Goal: Find specific page/section: Find specific page/section

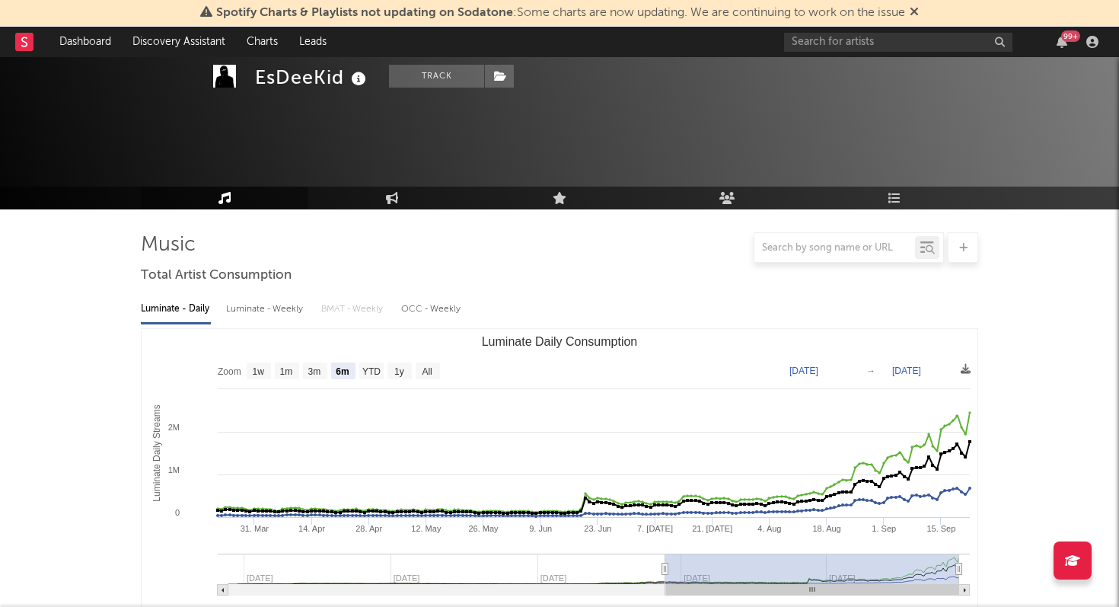
select select "6m"
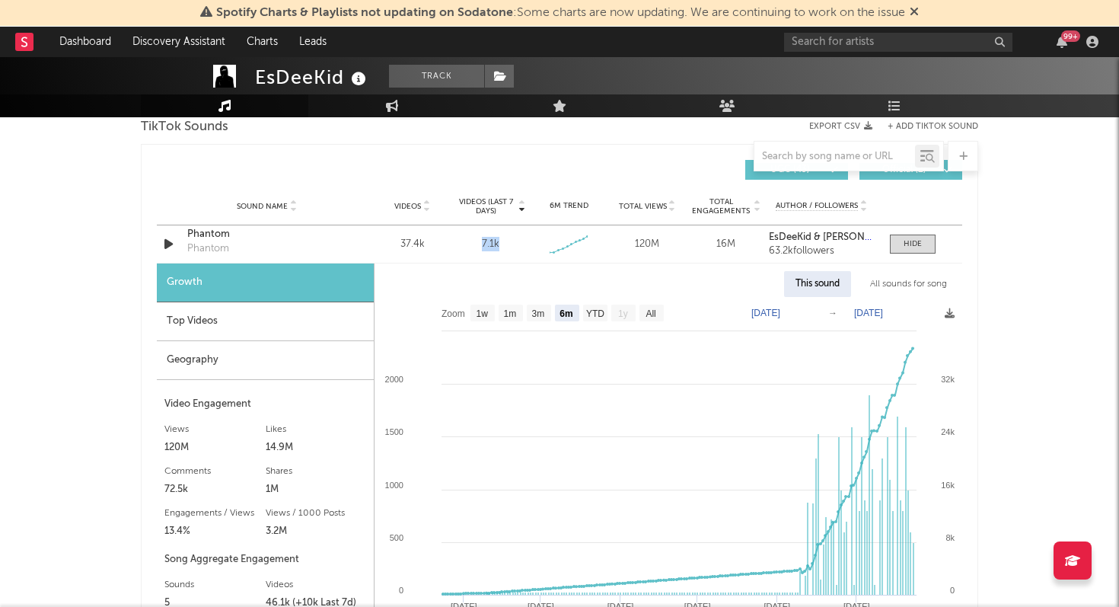
scroll to position [1043, 0]
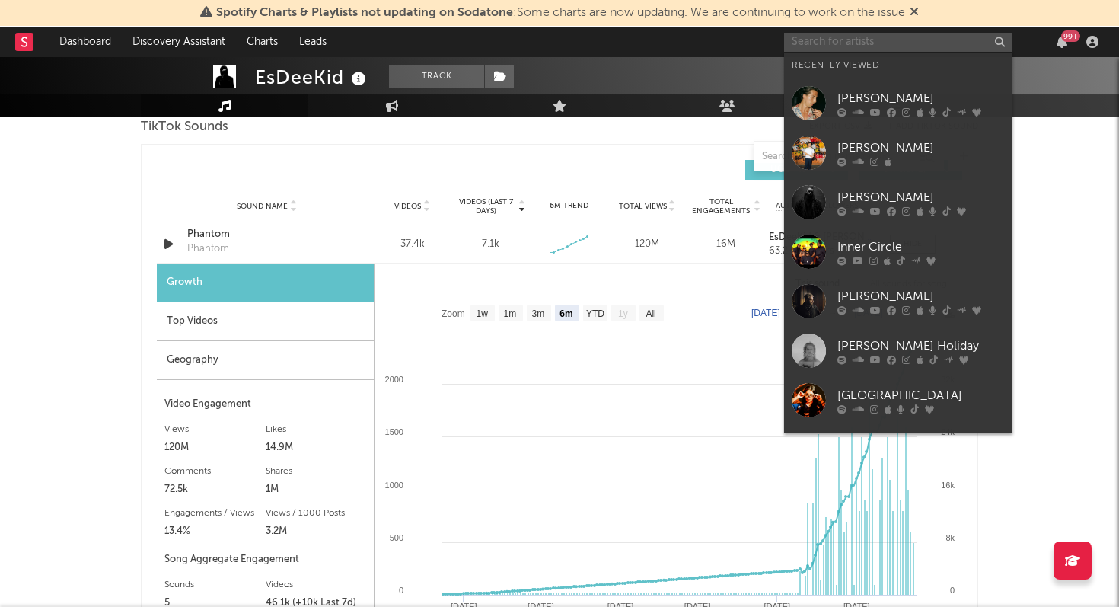
click at [887, 41] on input "text" at bounding box center [898, 42] width 228 height 19
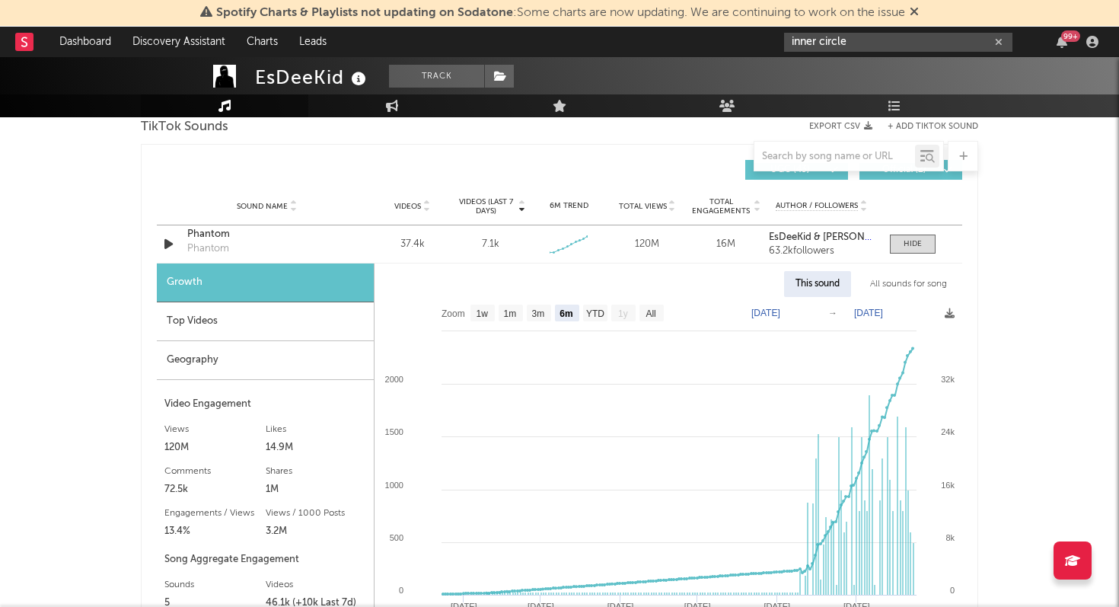
click at [879, 46] on input "inner circle" at bounding box center [898, 42] width 228 height 19
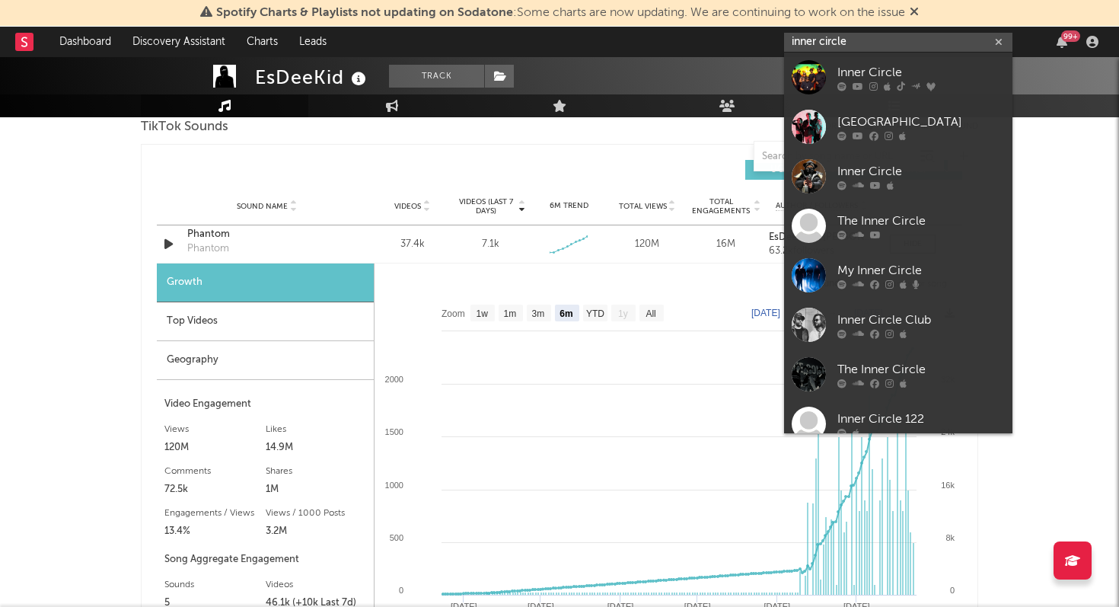
type input "inner circle"
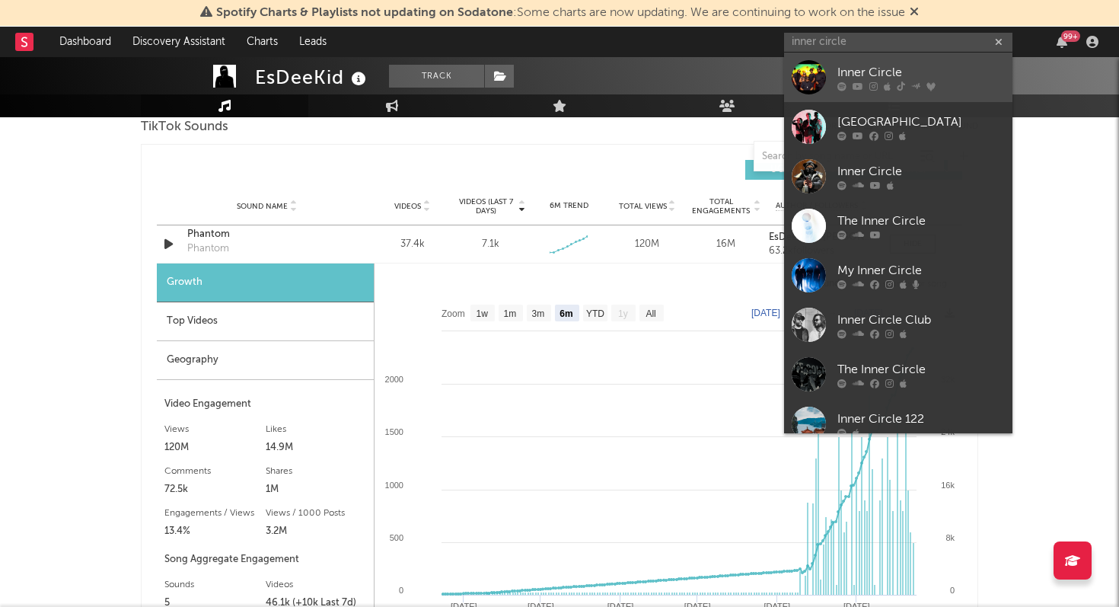
click at [875, 66] on div "Inner Circle" at bounding box center [920, 72] width 167 height 18
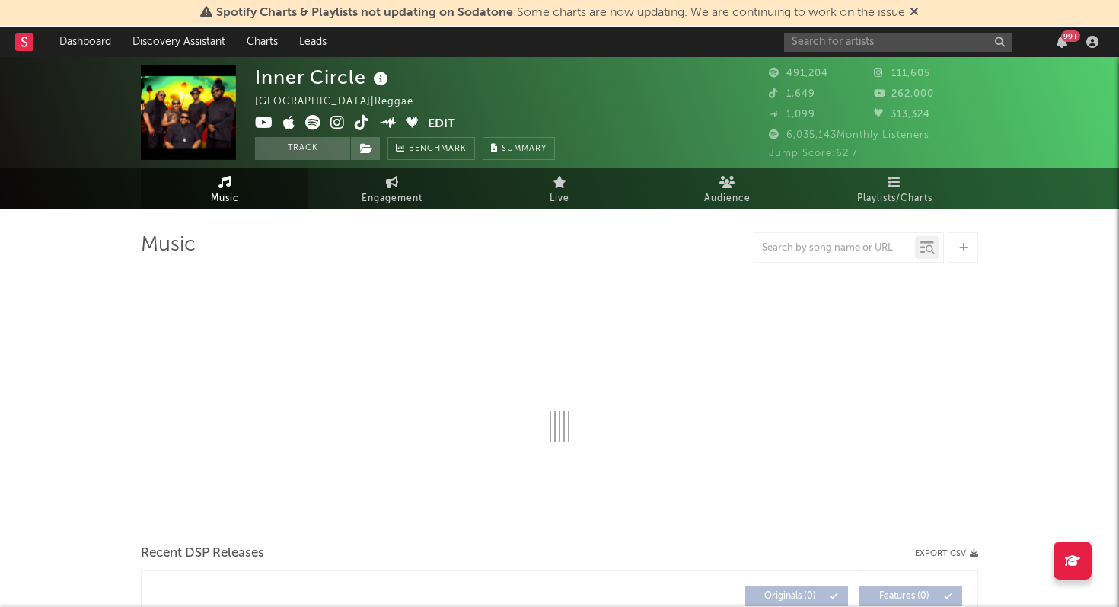
select select "6m"
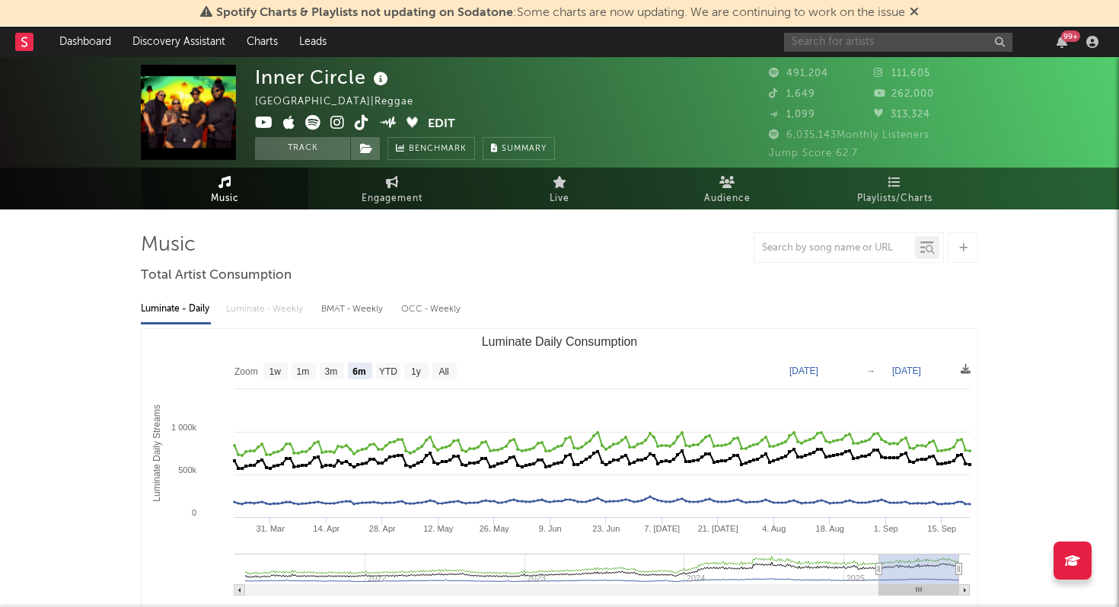
click at [878, 43] on input "text" at bounding box center [898, 42] width 228 height 19
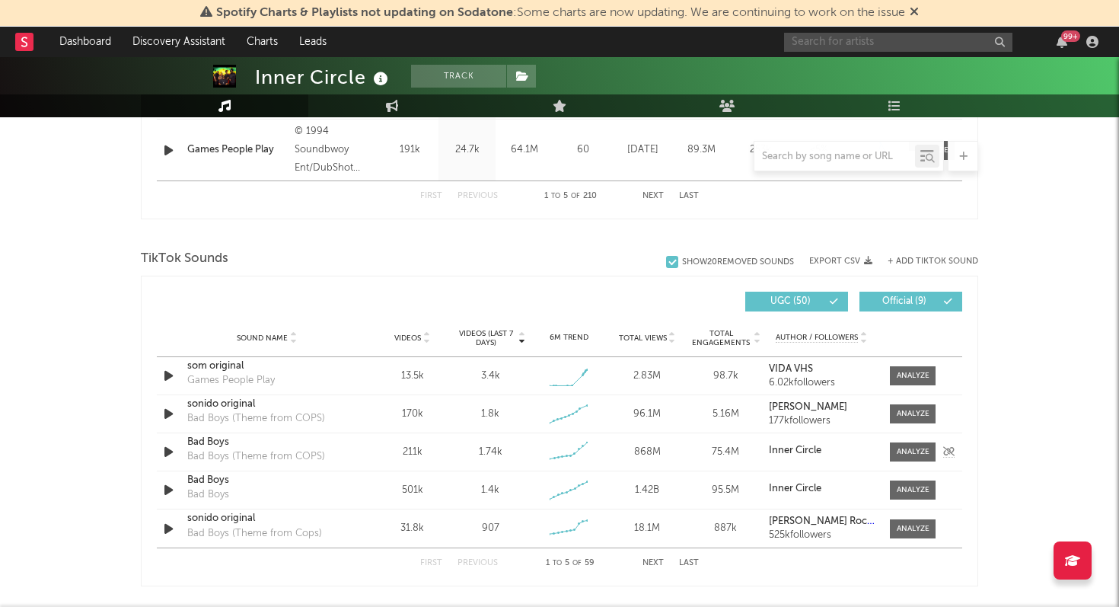
scroll to position [912, 0]
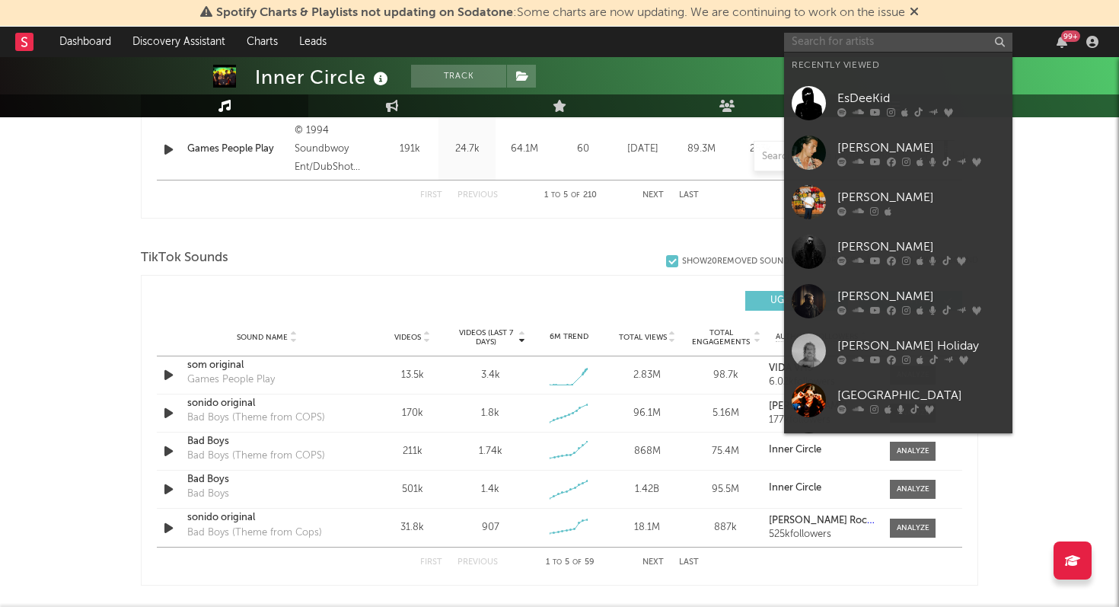
click at [827, 38] on input "text" at bounding box center [898, 42] width 228 height 19
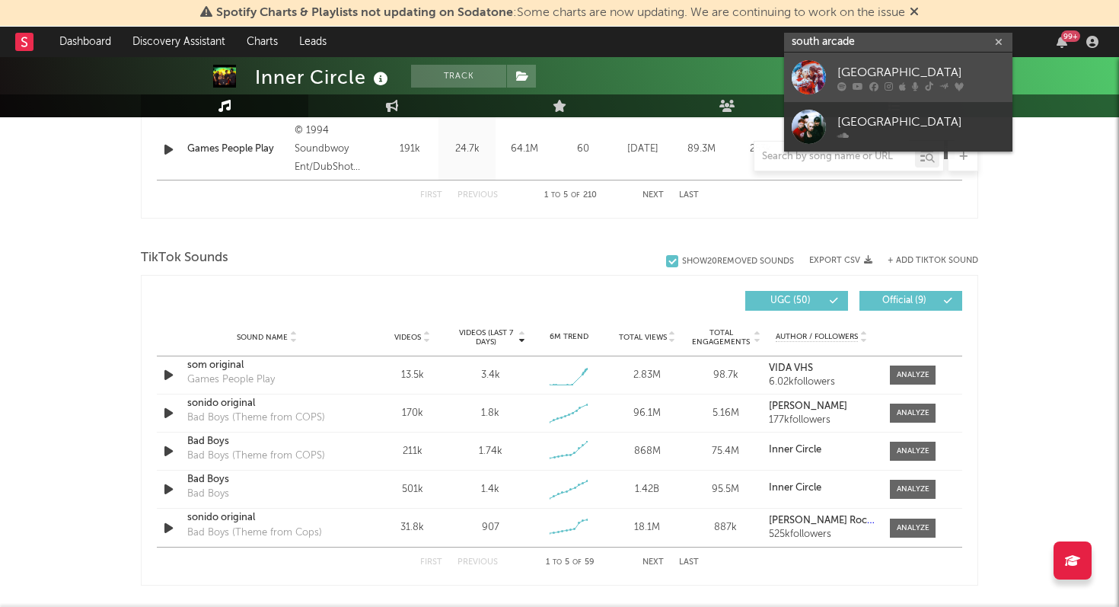
type input "south arcade"
click at [858, 75] on div "[GEOGRAPHIC_DATA]" at bounding box center [920, 72] width 167 height 18
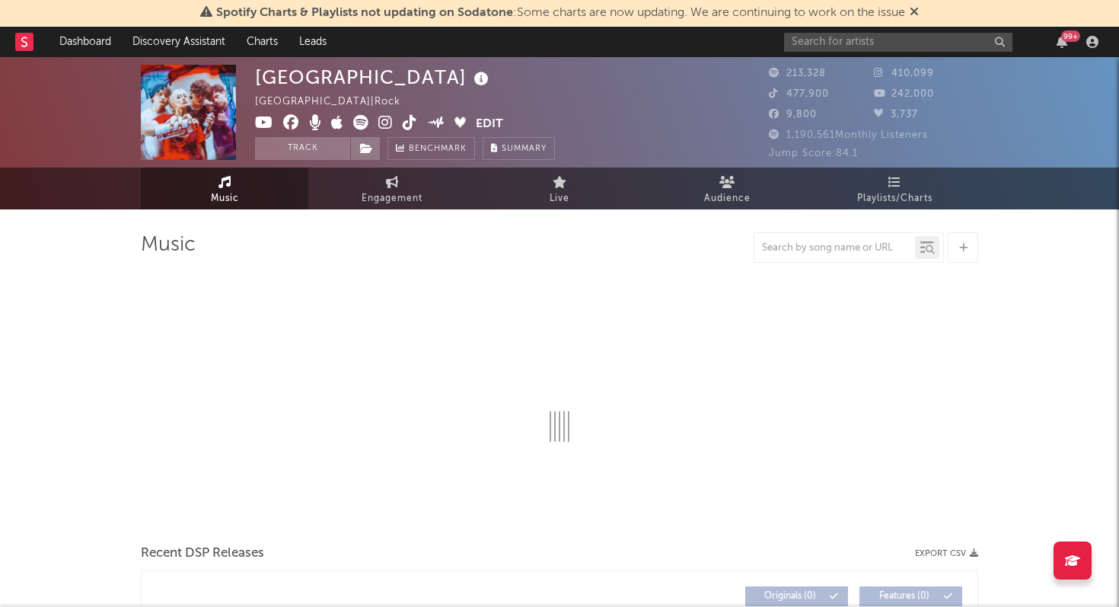
select select "6m"
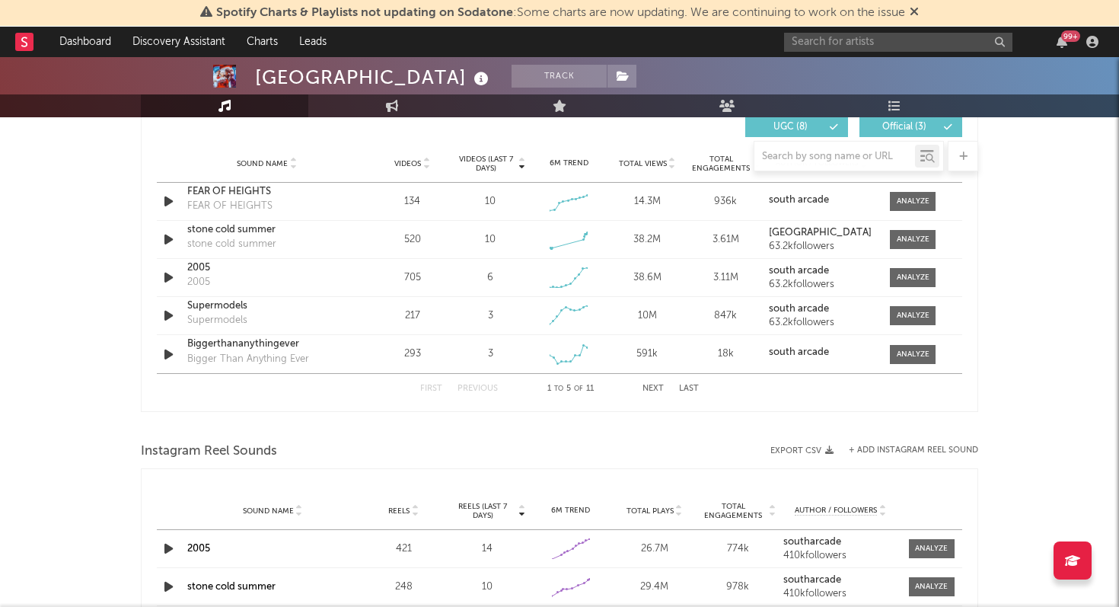
scroll to position [1080, 0]
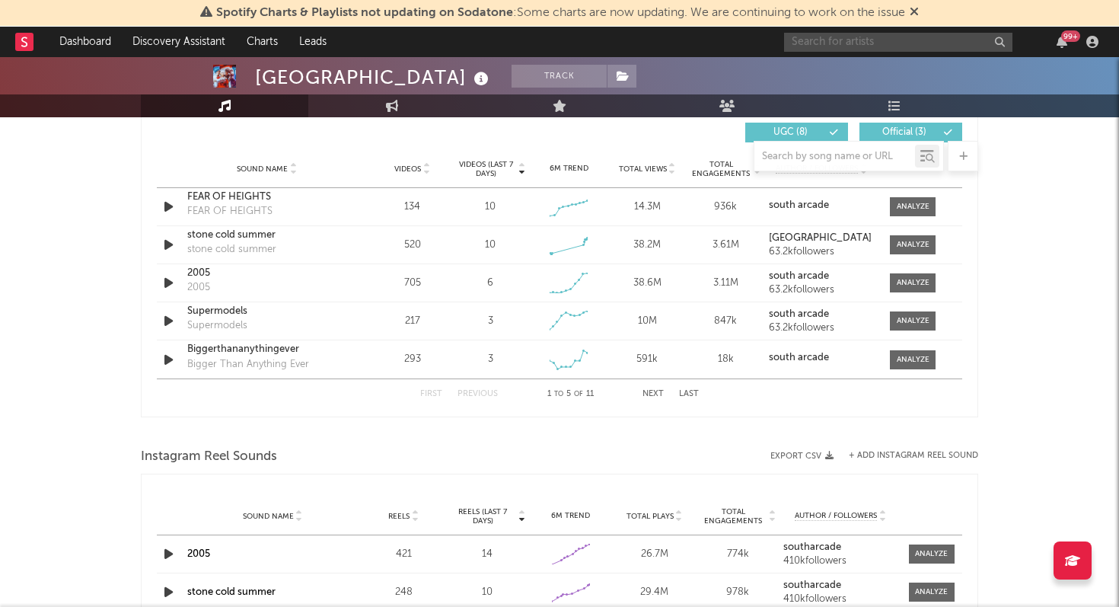
click at [892, 40] on input "text" at bounding box center [898, 42] width 228 height 19
click at [694, 131] on div "UGC ( 8 ) Official ( 3 )" at bounding box center [760, 133] width 403 height 20
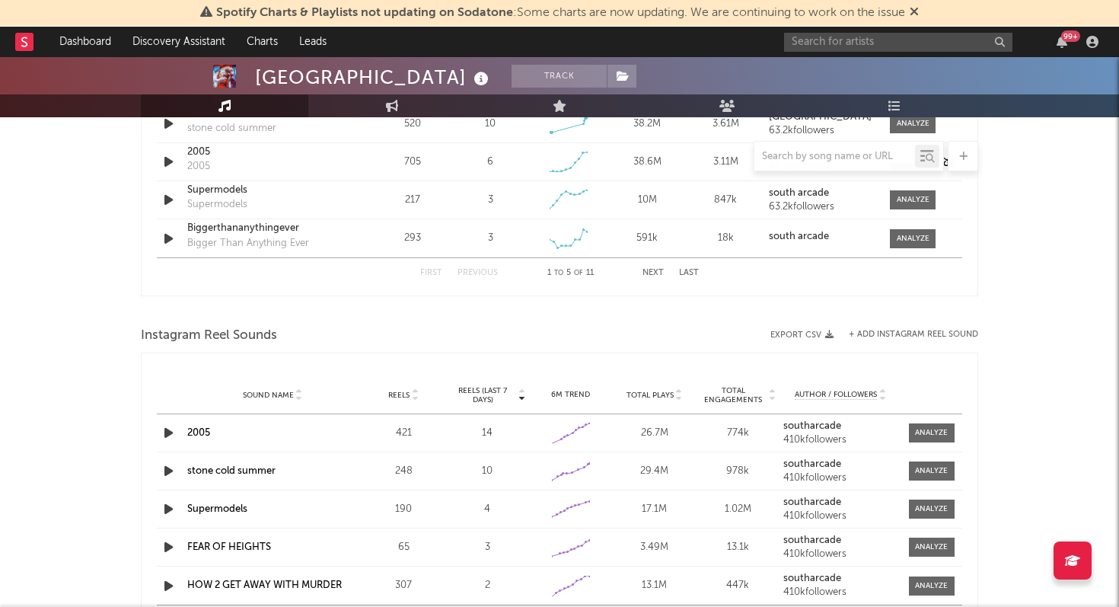
scroll to position [1205, 0]
